Goal: Check status: Check status

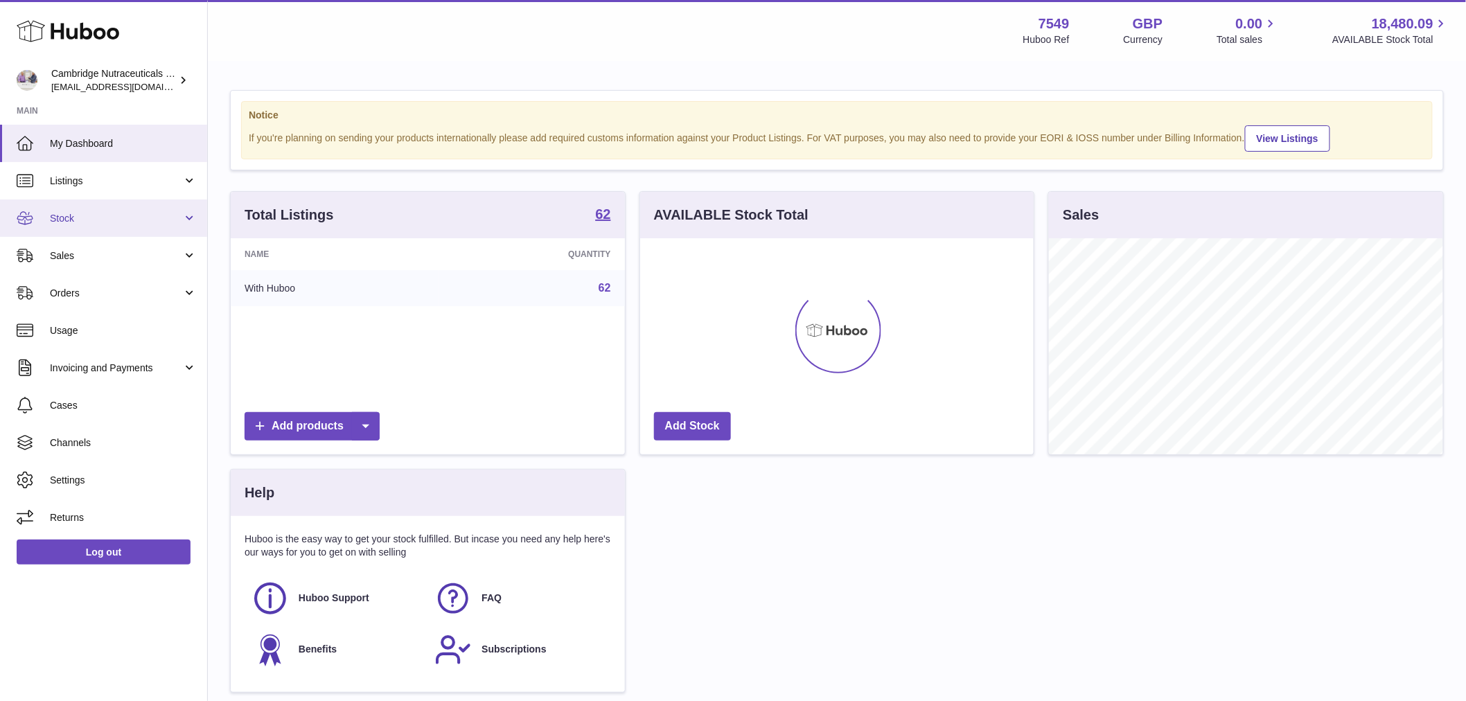
scroll to position [692700, 692522]
click at [114, 205] on link "Stock" at bounding box center [103, 218] width 207 height 37
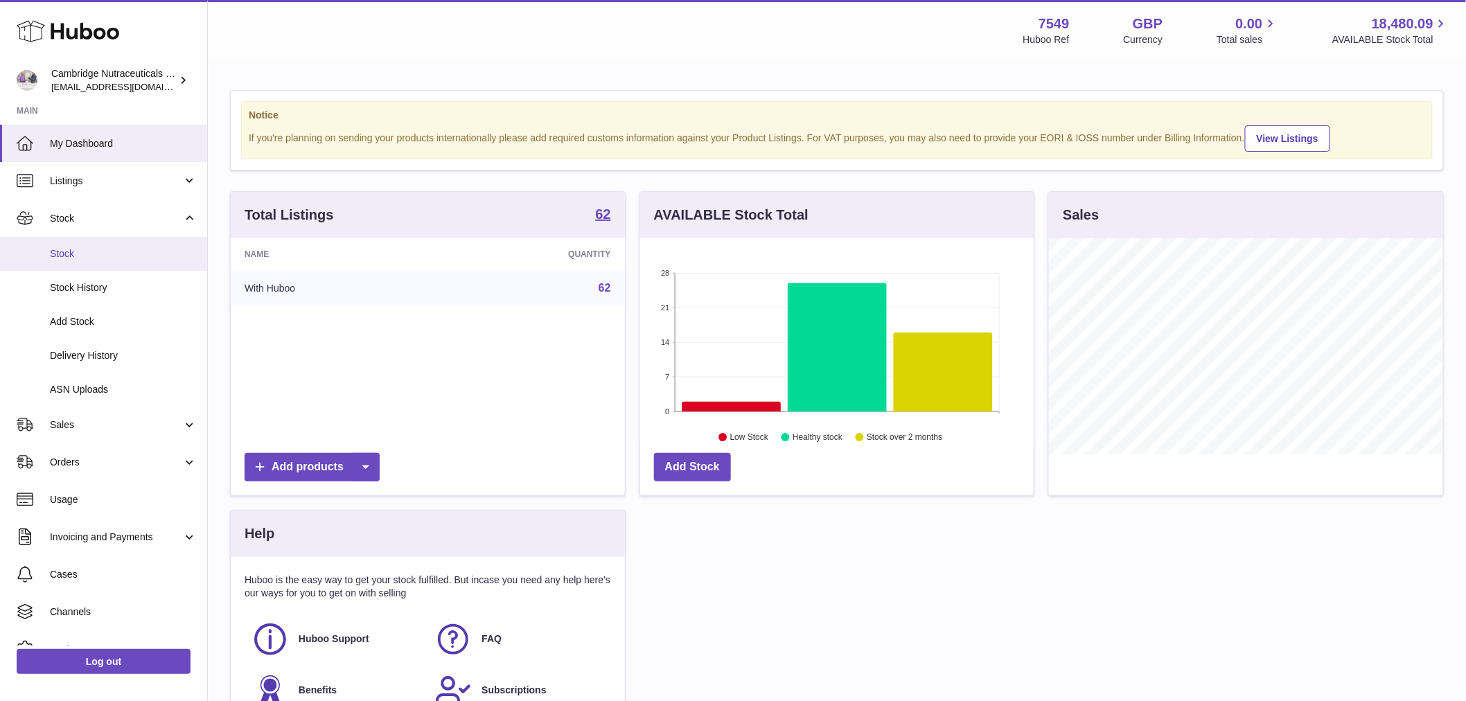
click at [105, 250] on span "Stock" at bounding box center [123, 253] width 147 height 13
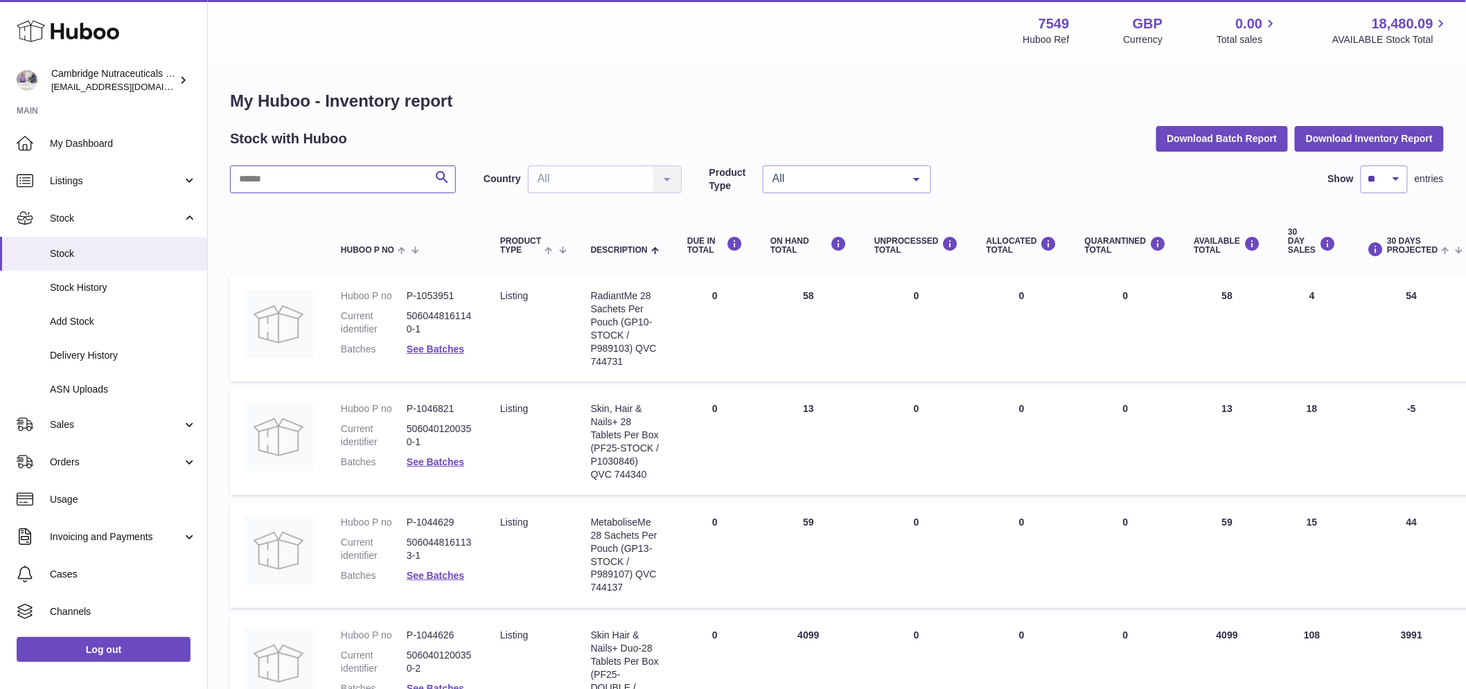
click at [327, 175] on input "text" at bounding box center [343, 180] width 226 height 28
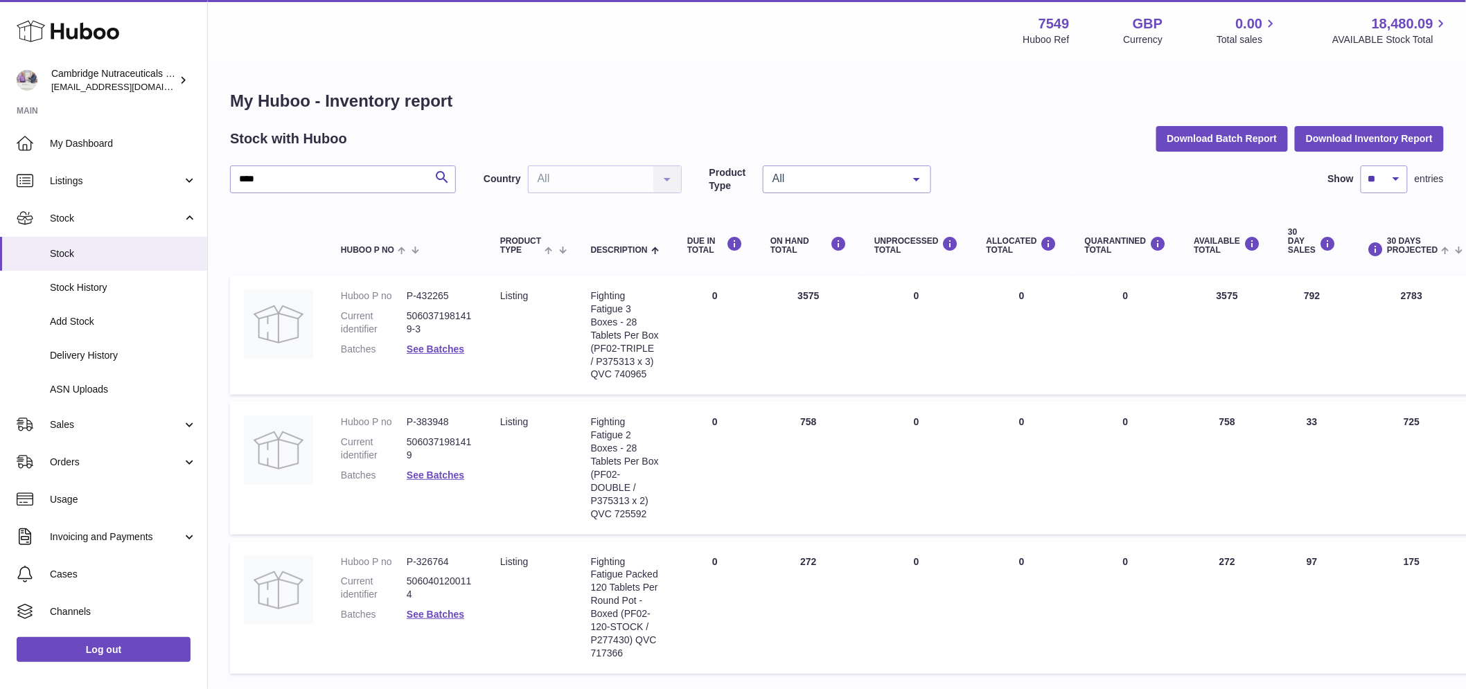
drag, startPoint x: 750, startPoint y: 299, endPoint x: 764, endPoint y: 328, distance: 32.6
click at [750, 299] on td "DUE IN Total 0" at bounding box center [715, 335] width 83 height 119
drag, startPoint x: 268, startPoint y: 178, endPoint x: 158, endPoint y: 176, distance: 110.2
click at [158, 176] on div "Huboo Cambridge Nutraceuticals Ltd qvc@camnutra.com Main My Dashboard Listings …" at bounding box center [733, 395] width 1466 height 790
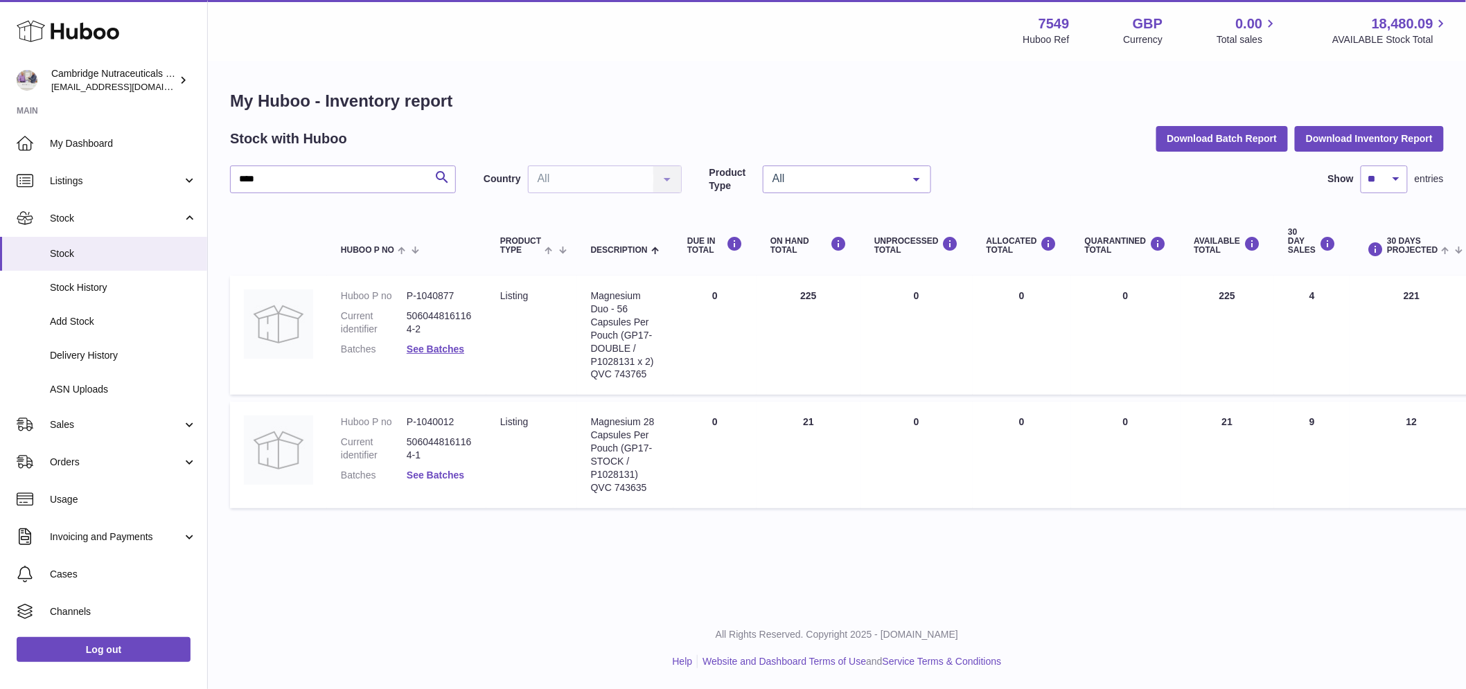
click at [426, 474] on link "See Batches" at bounding box center [436, 475] width 58 height 11
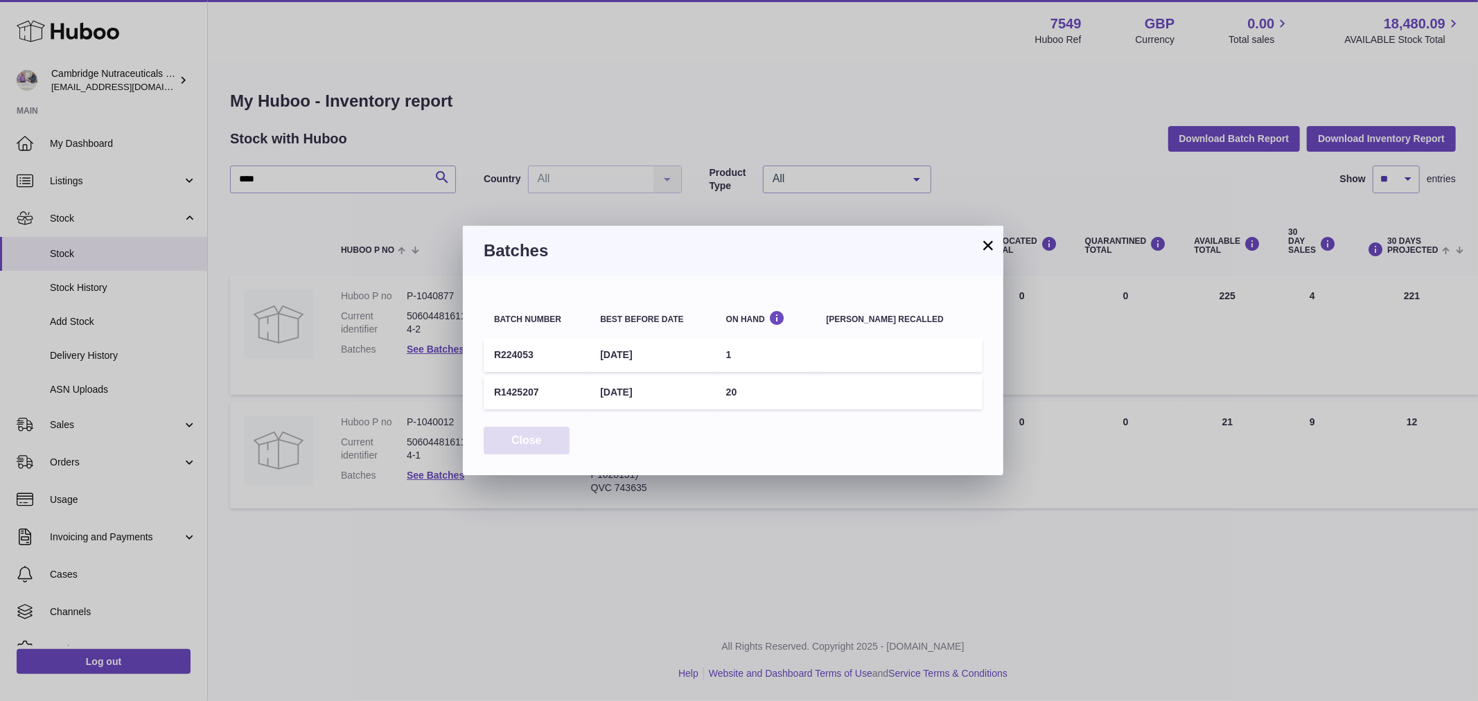
click at [541, 441] on button "Close" at bounding box center [527, 441] width 86 height 28
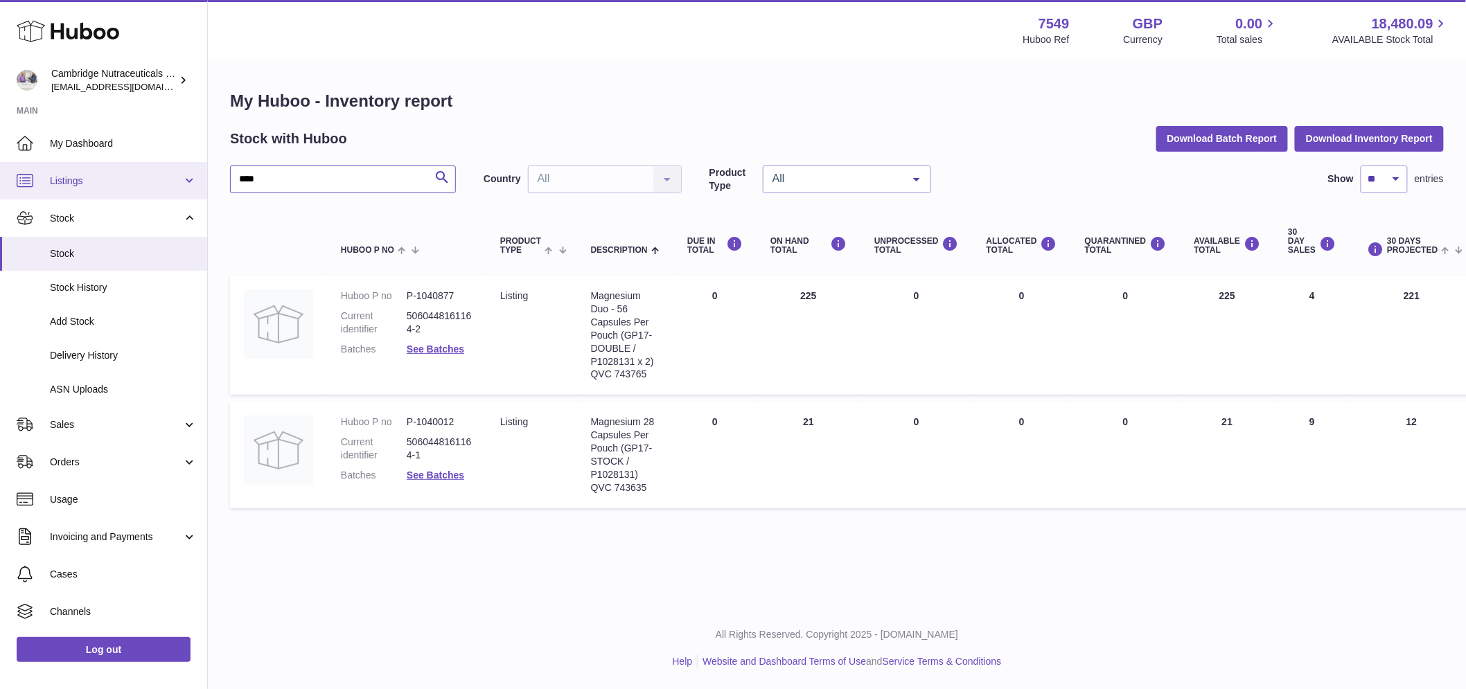
drag, startPoint x: 282, startPoint y: 181, endPoint x: 189, endPoint y: 167, distance: 93.9
click at [189, 167] on div "Huboo Cambridge Nutraceuticals Ltd qvc@camnutra.com Main My Dashboard Listings …" at bounding box center [733, 344] width 1466 height 689
type input "****"
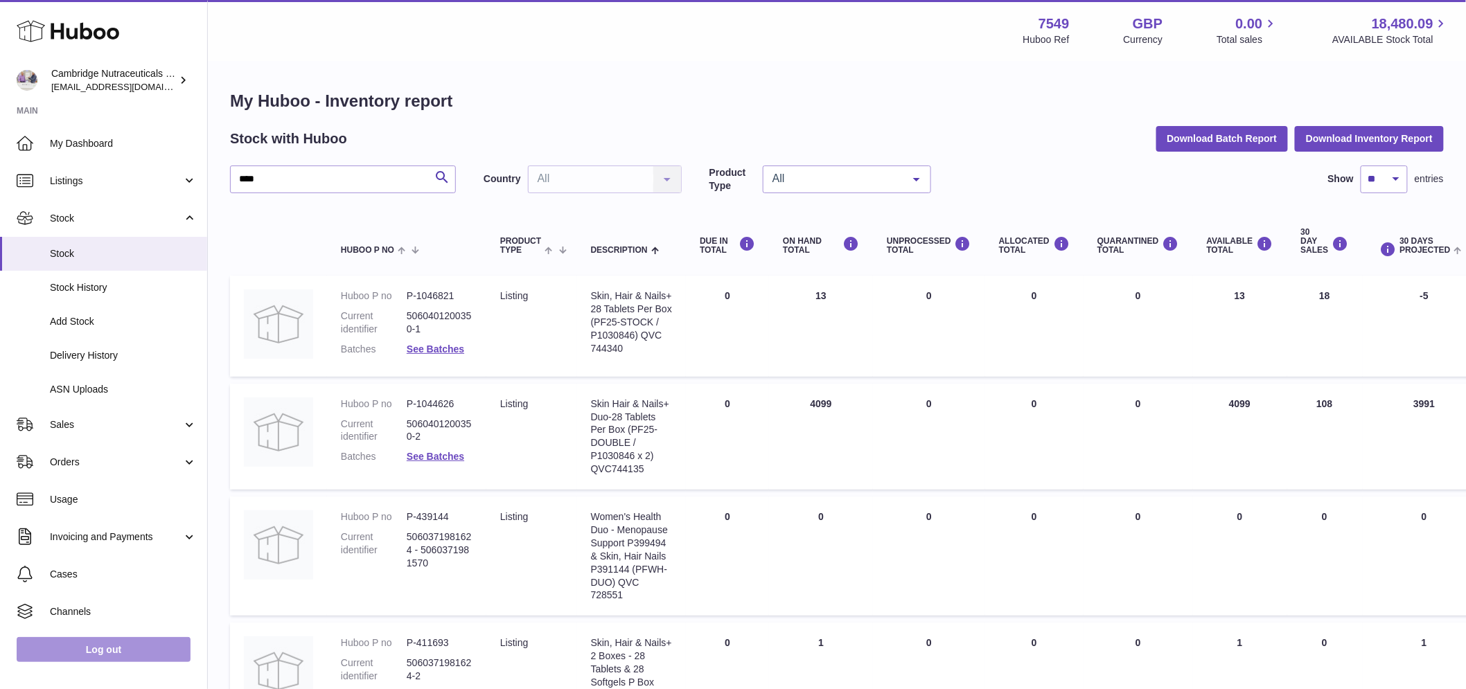
click at [163, 660] on link "Log out" at bounding box center [104, 649] width 174 height 25
